Goal: Task Accomplishment & Management: Complete application form

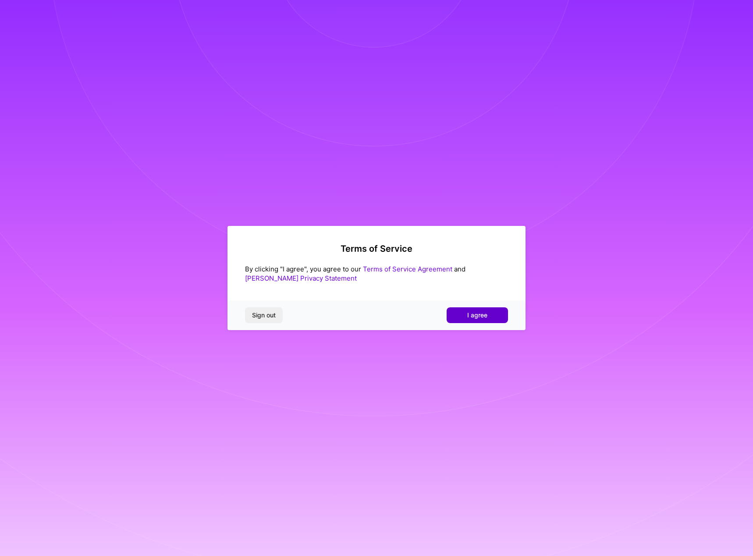
click at [454, 309] on button "I agree" at bounding box center [476, 316] width 61 height 16
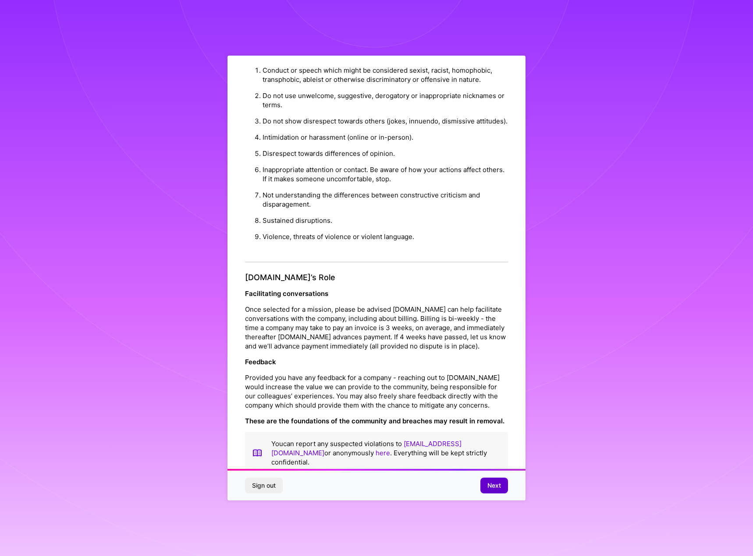
scroll to position [12, 0]
click at [492, 485] on span "Next" at bounding box center [494, 486] width 14 height 9
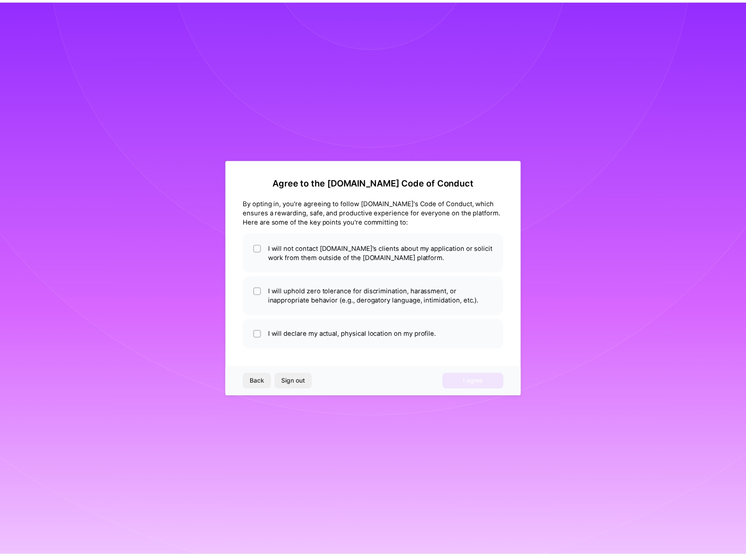
scroll to position [0, 0]
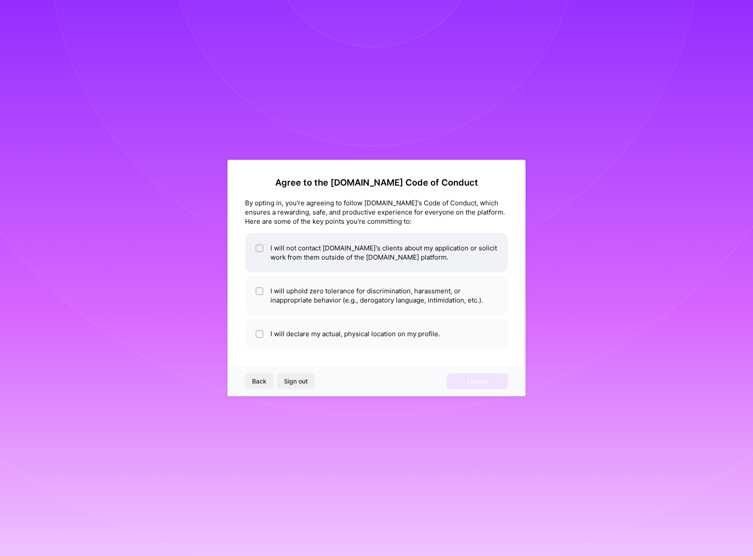
click at [259, 251] on input "checkbox" at bounding box center [260, 249] width 6 height 6
checkbox input "true"
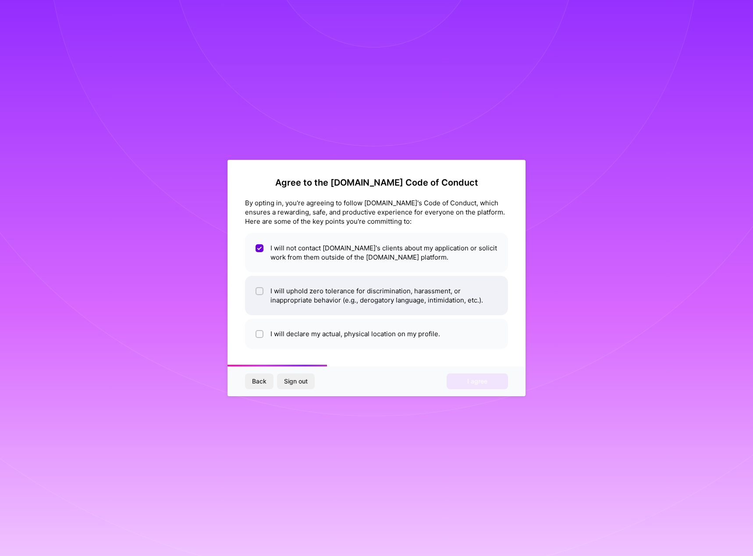
click at [256, 287] on span at bounding box center [259, 296] width 8 height 18
checkbox input "true"
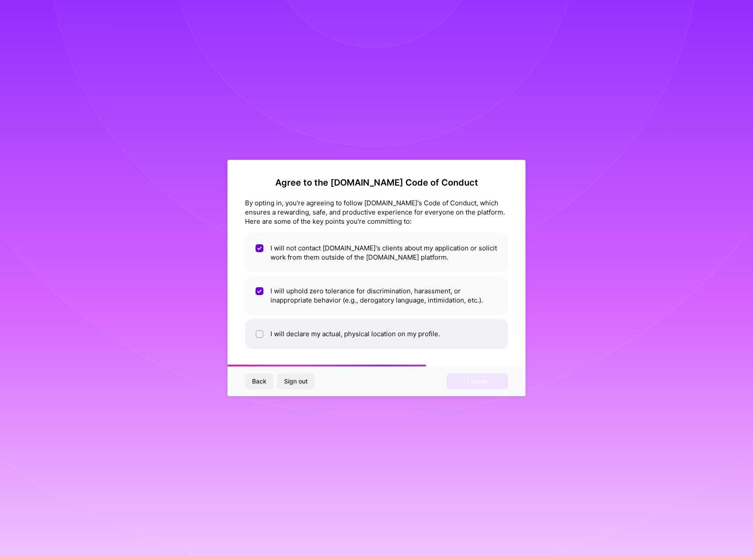
click at [254, 336] on li "I will declare my actual, physical location on my profile." at bounding box center [376, 334] width 263 height 30
checkbox input "true"
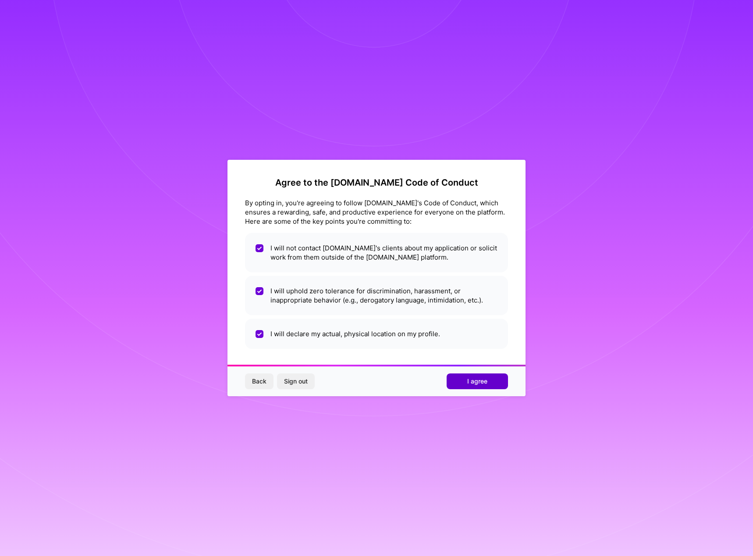
click at [475, 384] on span "I agree" at bounding box center [477, 381] width 20 height 9
